Goal: Task Accomplishment & Management: Use online tool/utility

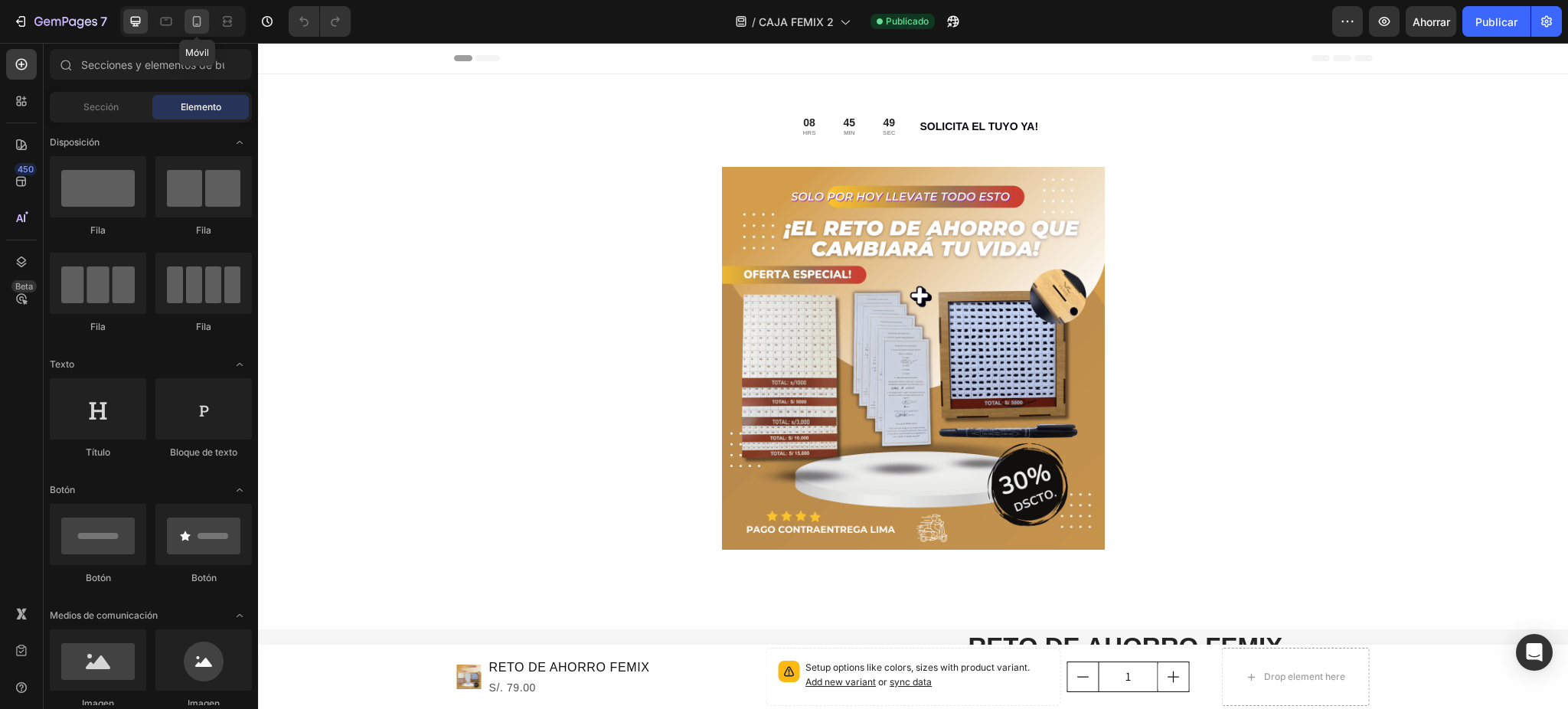
click at [202, 23] on icon at bounding box center [196, 21] width 15 height 15
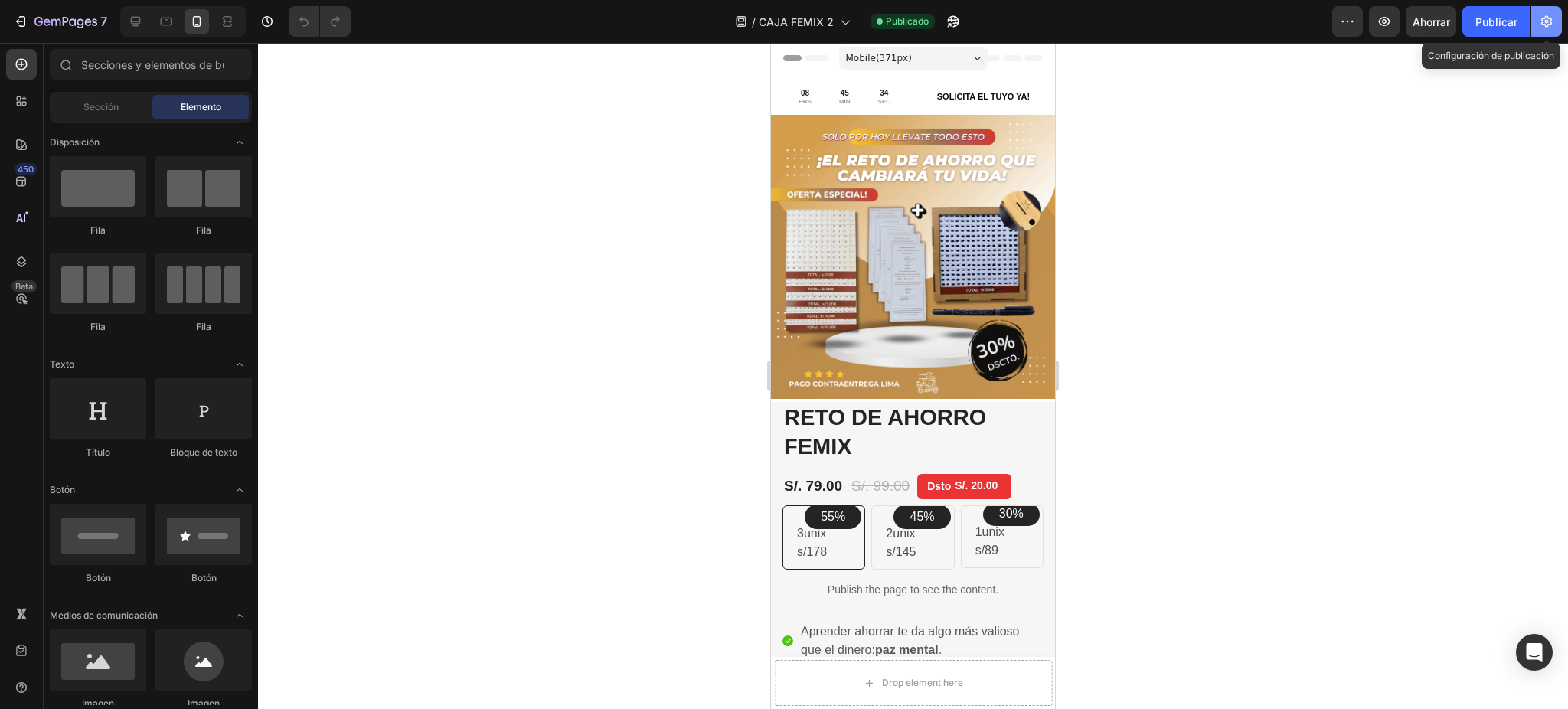
click at [1545, 23] on icon "button" at bounding box center [1546, 21] width 15 height 15
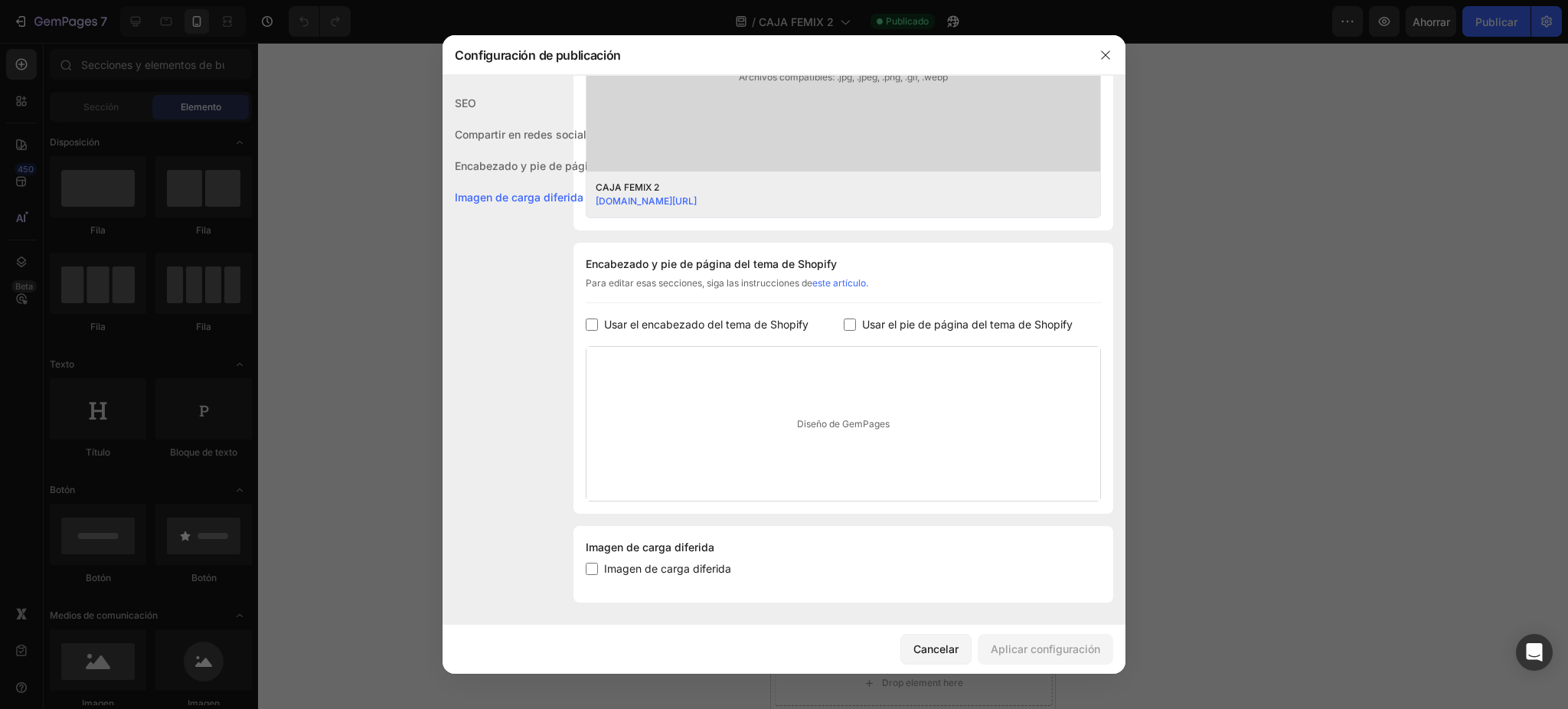
scroll to position [566, 0]
click at [928, 205] on div "[DOMAIN_NAME][URL]" at bounding box center [832, 199] width 472 height 14
